Goal: Information Seeking & Learning: Find specific page/section

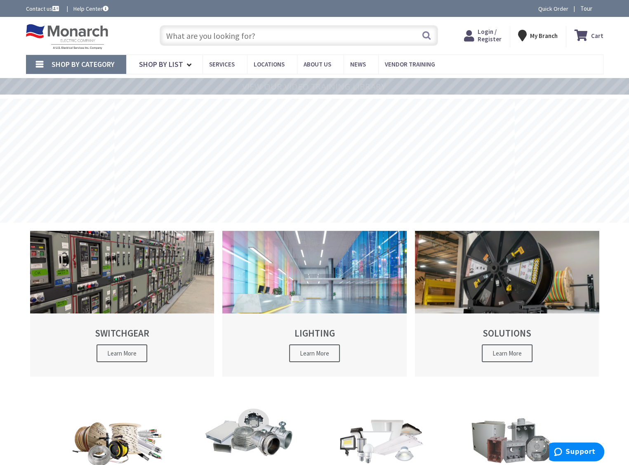
click at [492, 36] on span "Login / Register" at bounding box center [490, 35] width 24 height 15
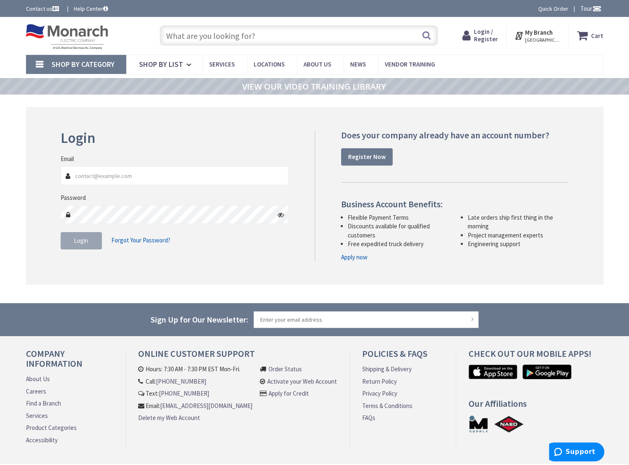
type input "[EMAIL_ADDRESS][DOMAIN_NAME]"
click at [85, 238] on span "Login" at bounding box center [81, 240] width 14 height 8
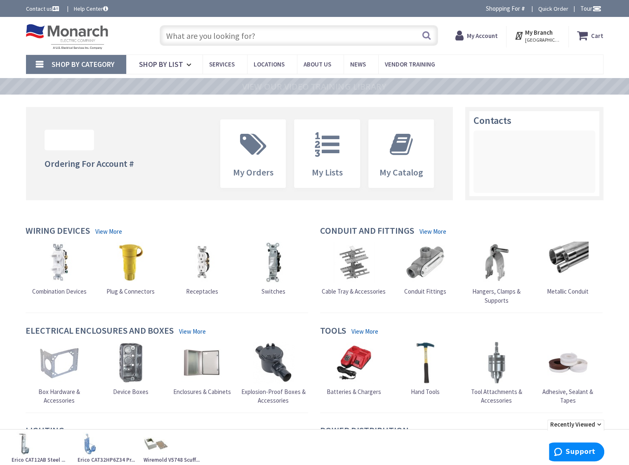
click at [201, 39] on input "text" at bounding box center [299, 35] width 279 height 21
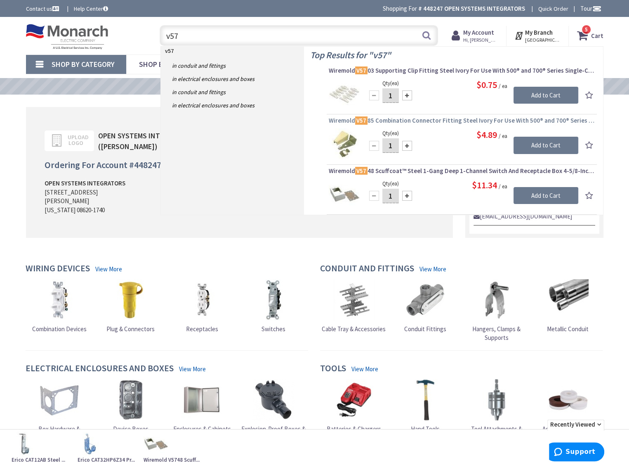
type input "v57"
click at [409, 123] on span "Wiremold V57 85 Combination Connector Fitting Steel Ivory For Use With 500® and…" at bounding box center [462, 120] width 266 height 8
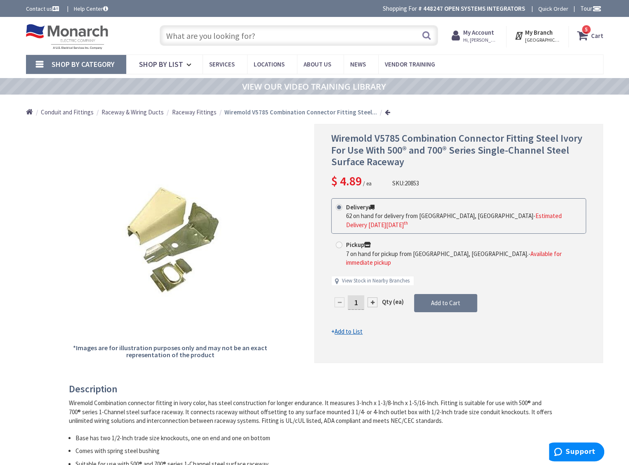
click at [204, 37] on input "text" at bounding box center [299, 35] width 279 height 21
paste input "V5748"
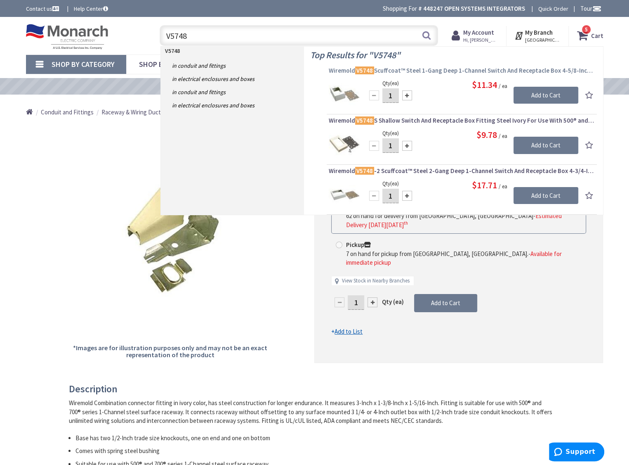
type input "V5748"
click at [364, 71] on mark "V5748" at bounding box center [364, 70] width 19 height 10
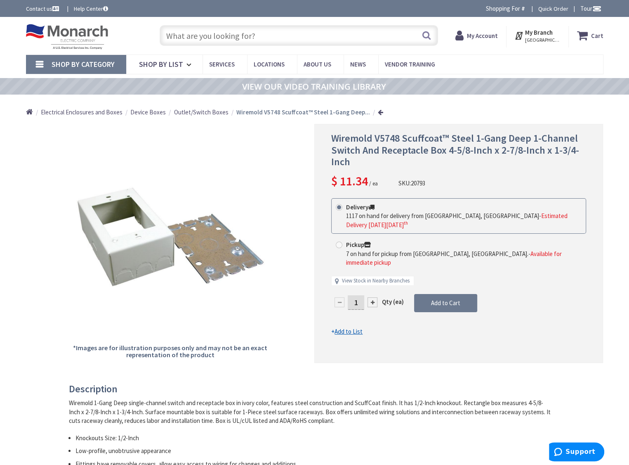
click at [217, 36] on input "text" at bounding box center [299, 35] width 279 height 21
paste input "V704"
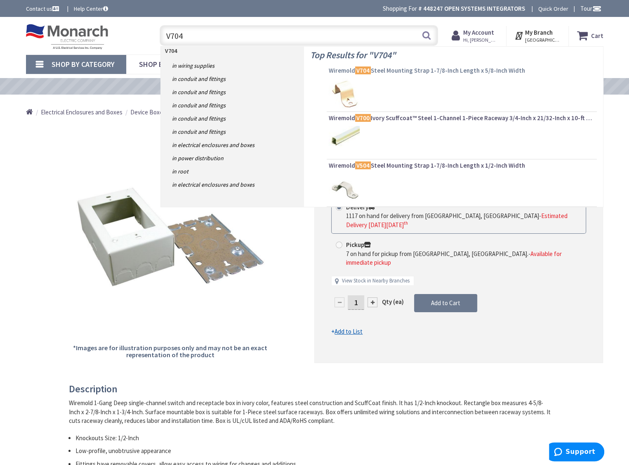
type input "V704"
click at [386, 71] on span "Wiremold V704 Steel Mounting Strap 1-7/8-Inch Length x 5/8-Inch Width" at bounding box center [462, 70] width 266 height 8
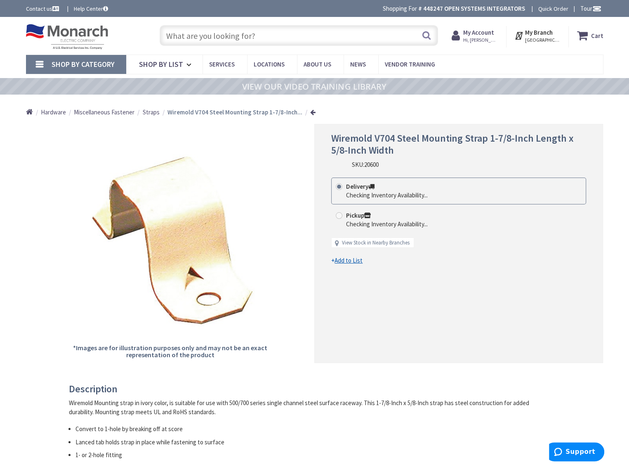
click at [257, 28] on input "text" at bounding box center [299, 35] width 279 height 21
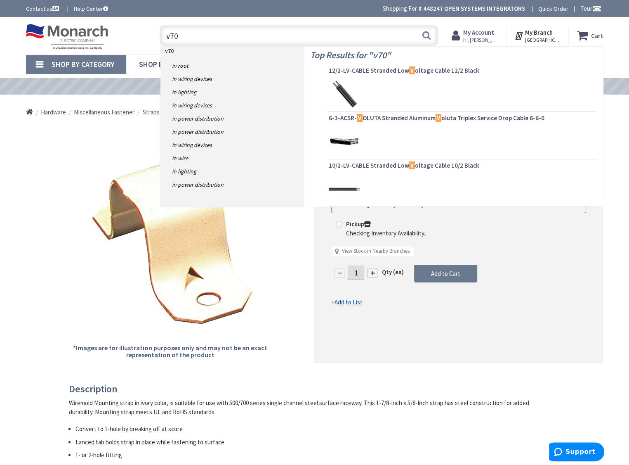
type input "v700"
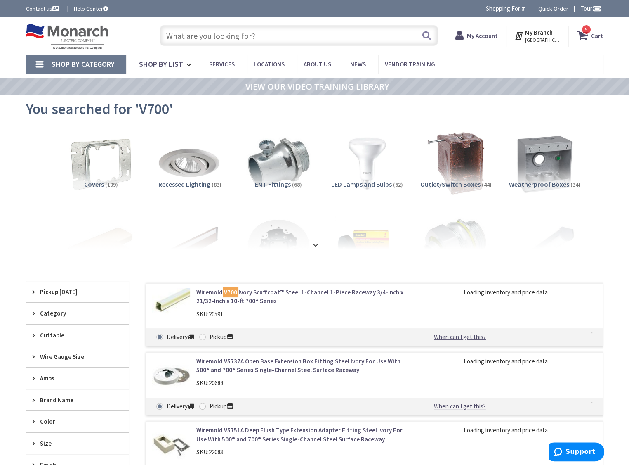
click at [335, 288] on link "Wiremold V700 Ivory Scuffcoat™ Steel 1-Channel 1-Piece Raceway 3/4-Inch x 21/32…" at bounding box center [301, 297] width 210 height 18
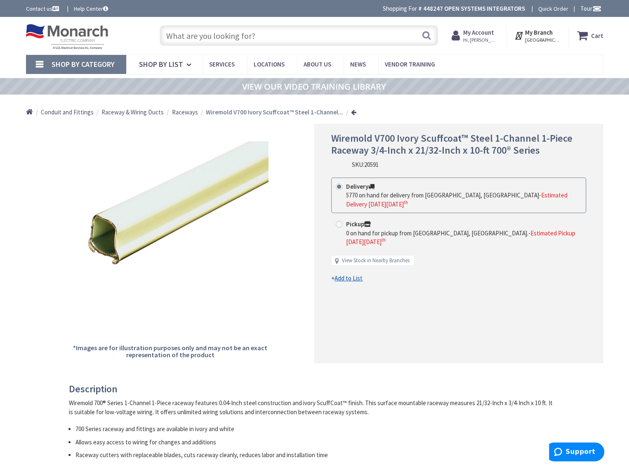
click at [385, 41] on input "text" at bounding box center [299, 35] width 279 height 21
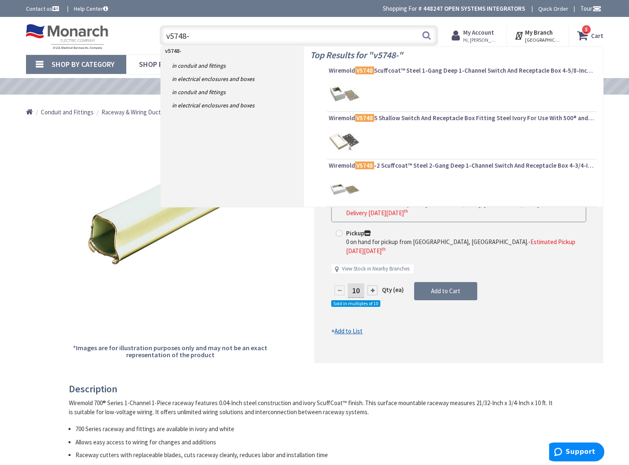
type input "v5748-2"
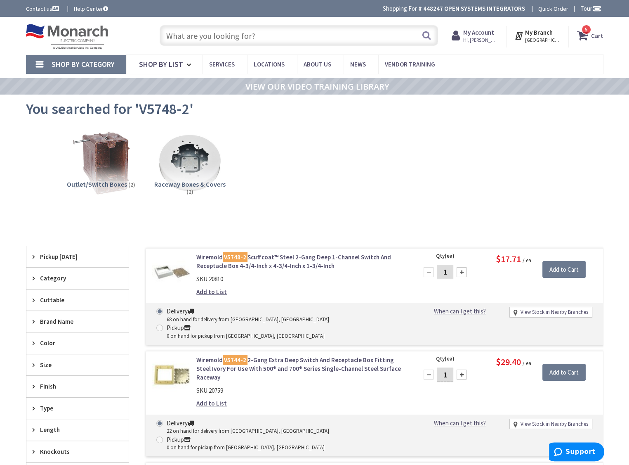
drag, startPoint x: 315, startPoint y: 196, endPoint x: 308, endPoint y: 200, distance: 8.3
click at [315, 196] on div "Outlet/Switch Boxes (2) Raceway Boxes & Covers (2)" at bounding box center [314, 169] width 549 height 89
